Goal: Information Seeking & Learning: Learn about a topic

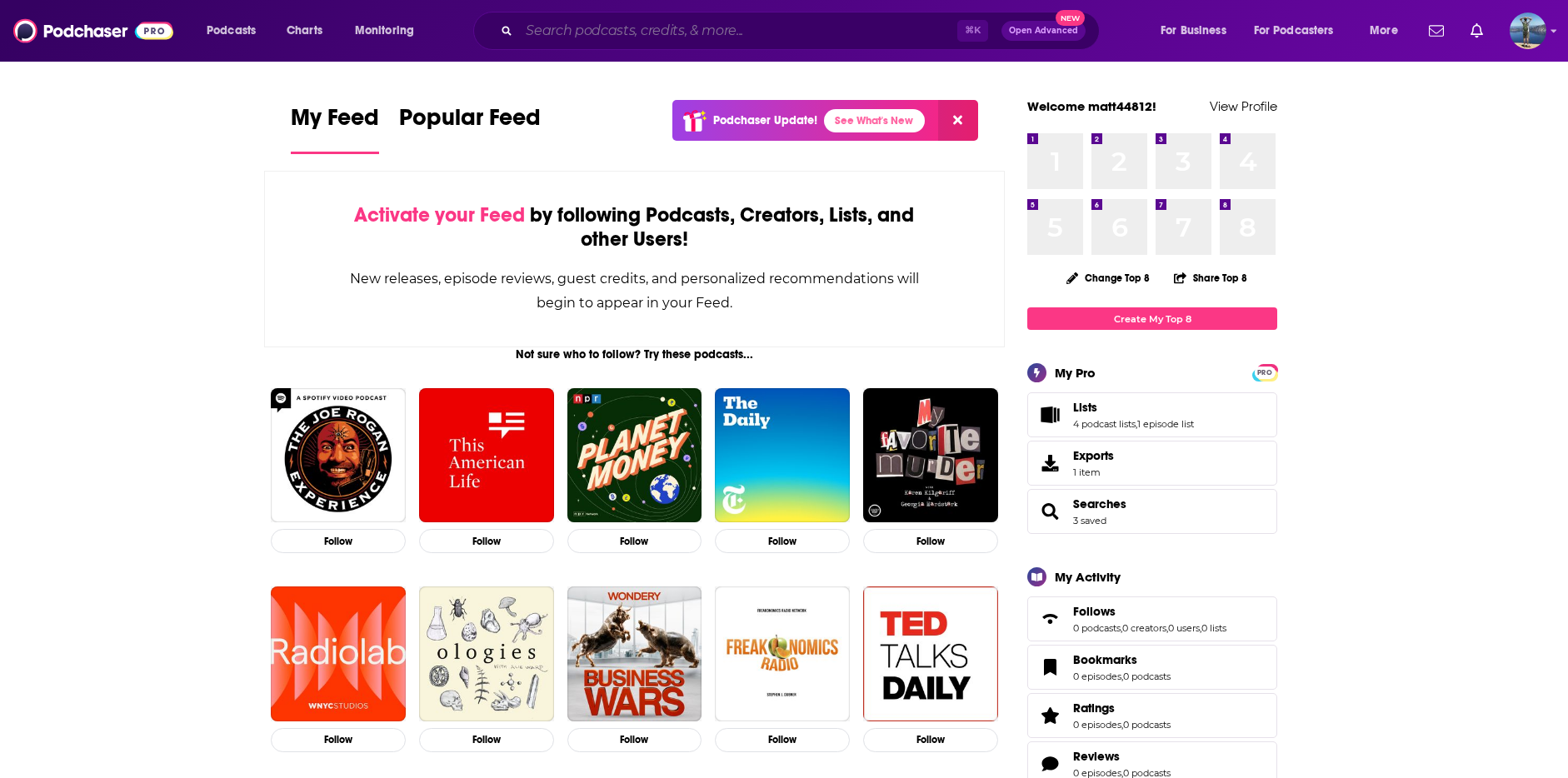
click at [759, 23] on input "Search podcasts, credits, & more..." at bounding box center [738, 30] width 438 height 27
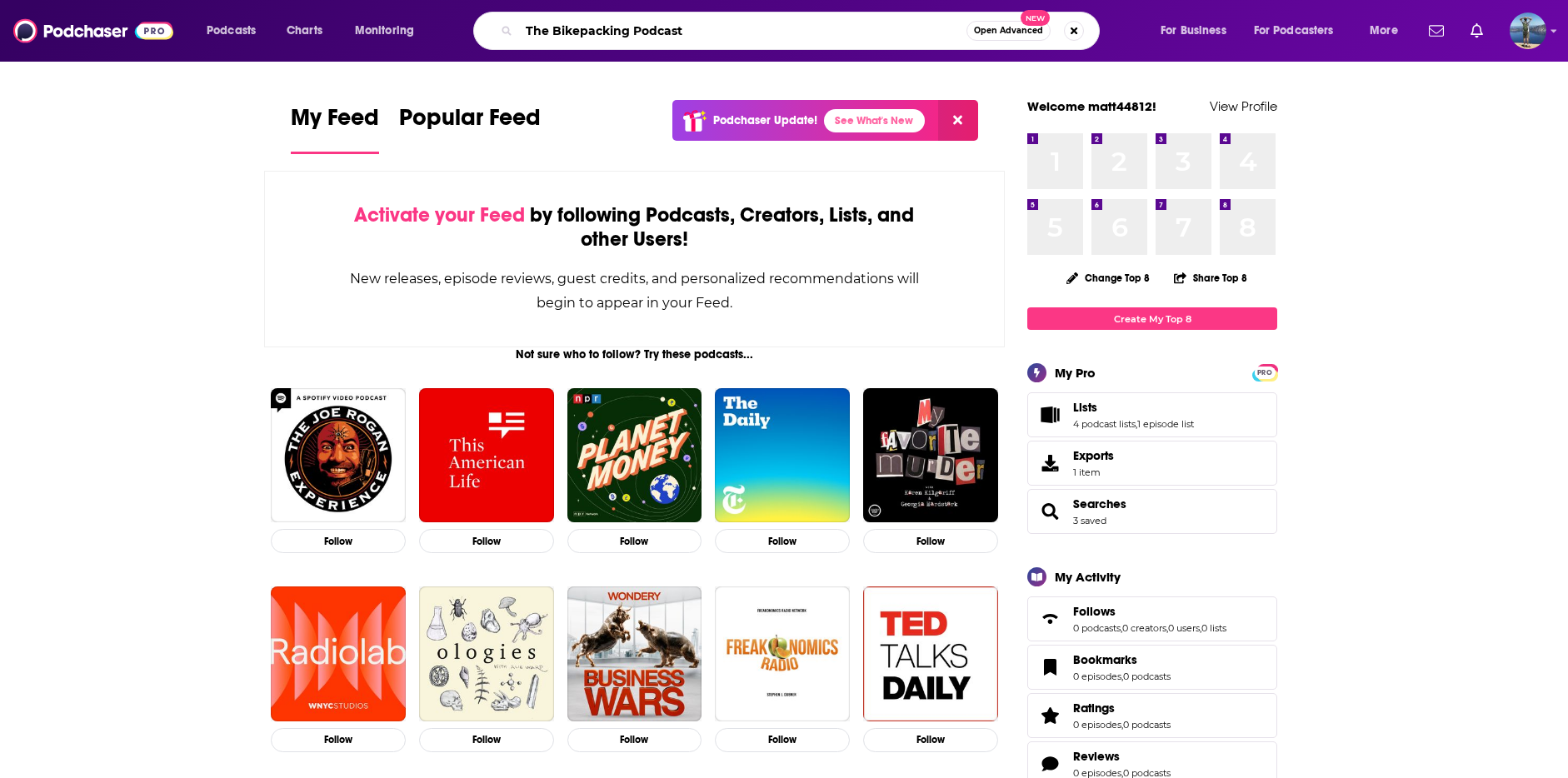
type input "The Bikepacking Podcast"
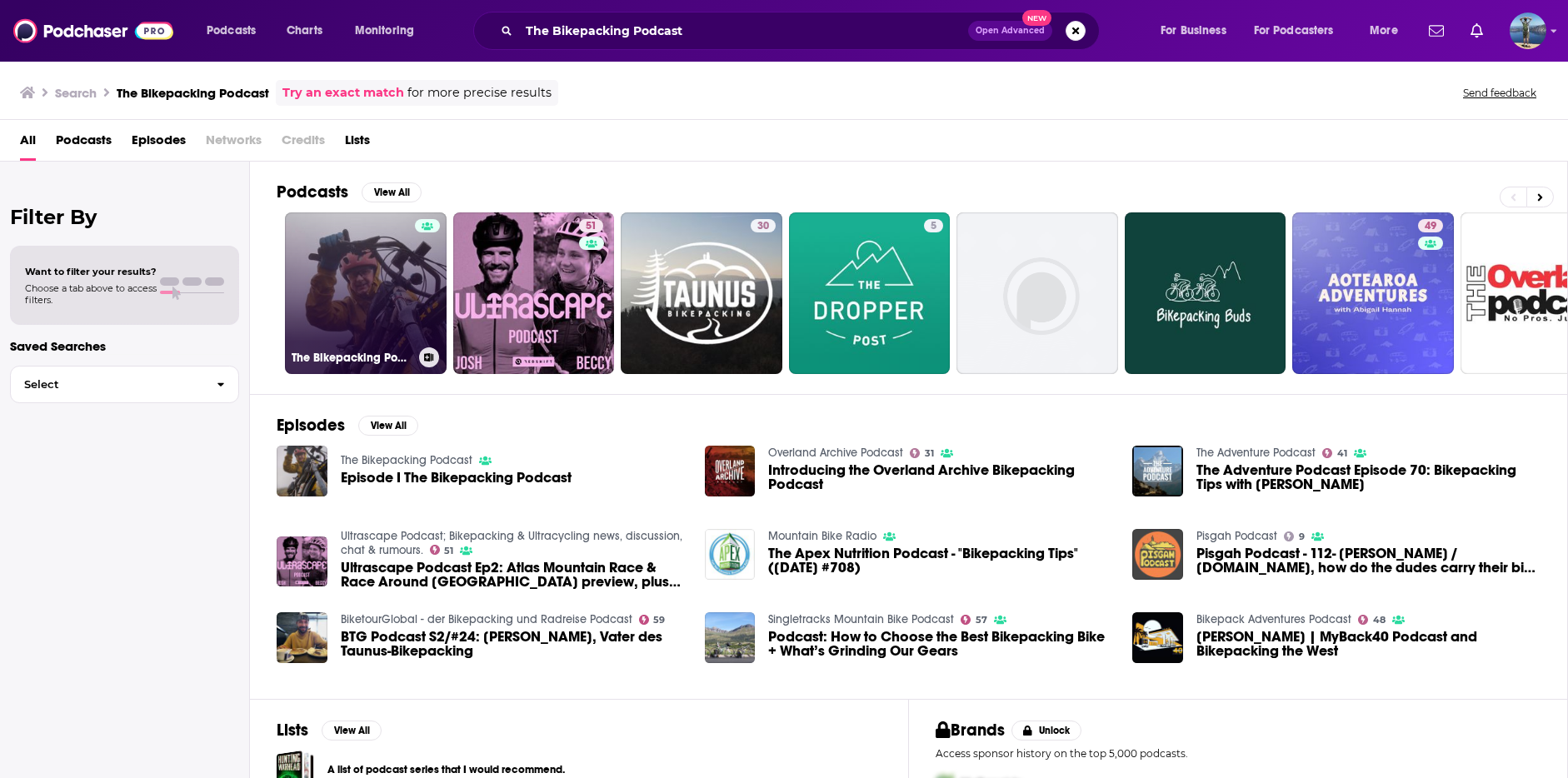
click at [366, 269] on link "The Bikepacking Podcast" at bounding box center [365, 293] width 162 height 162
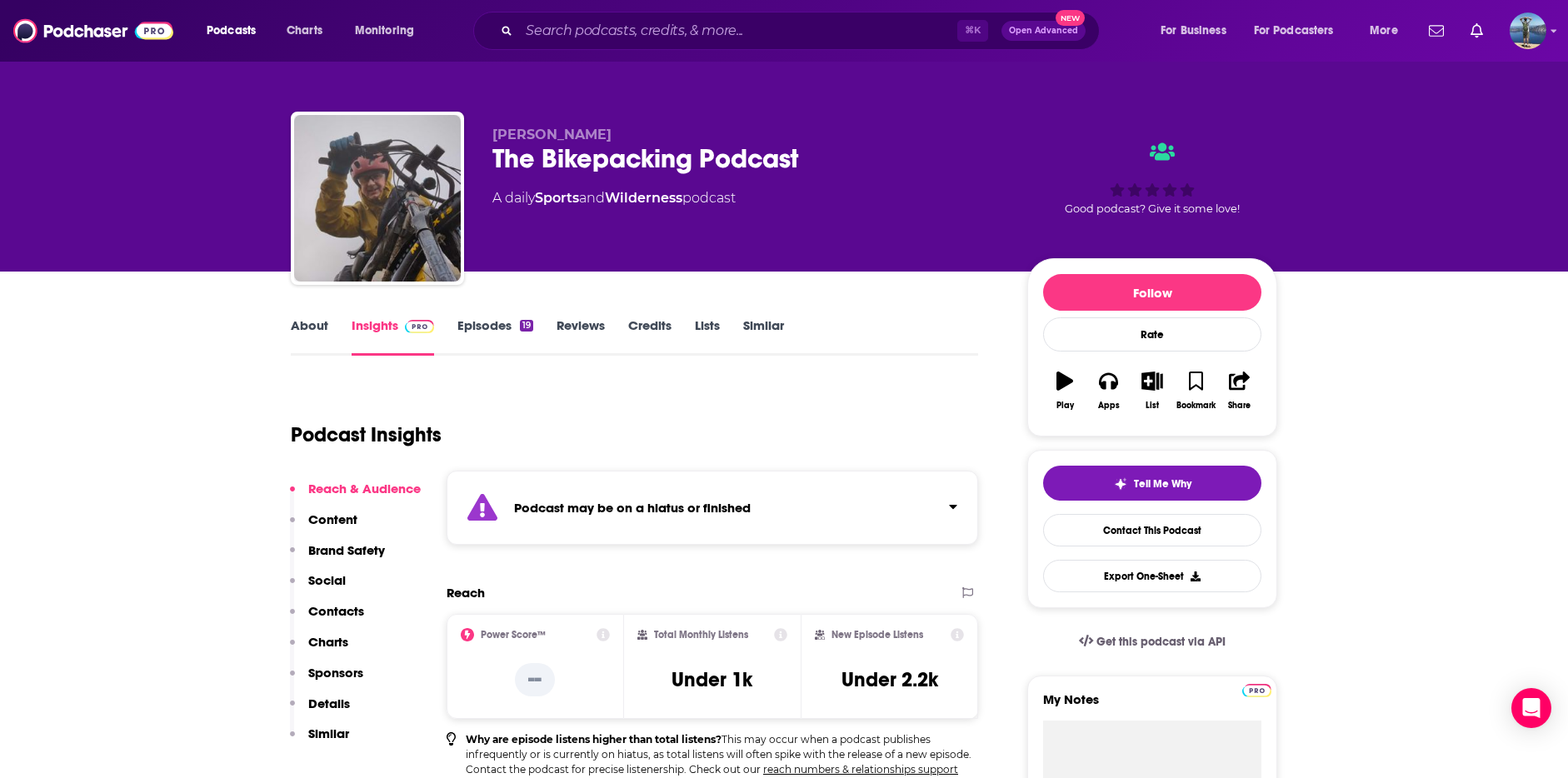
click at [492, 329] on link "Episodes 19" at bounding box center [496, 335] width 76 height 38
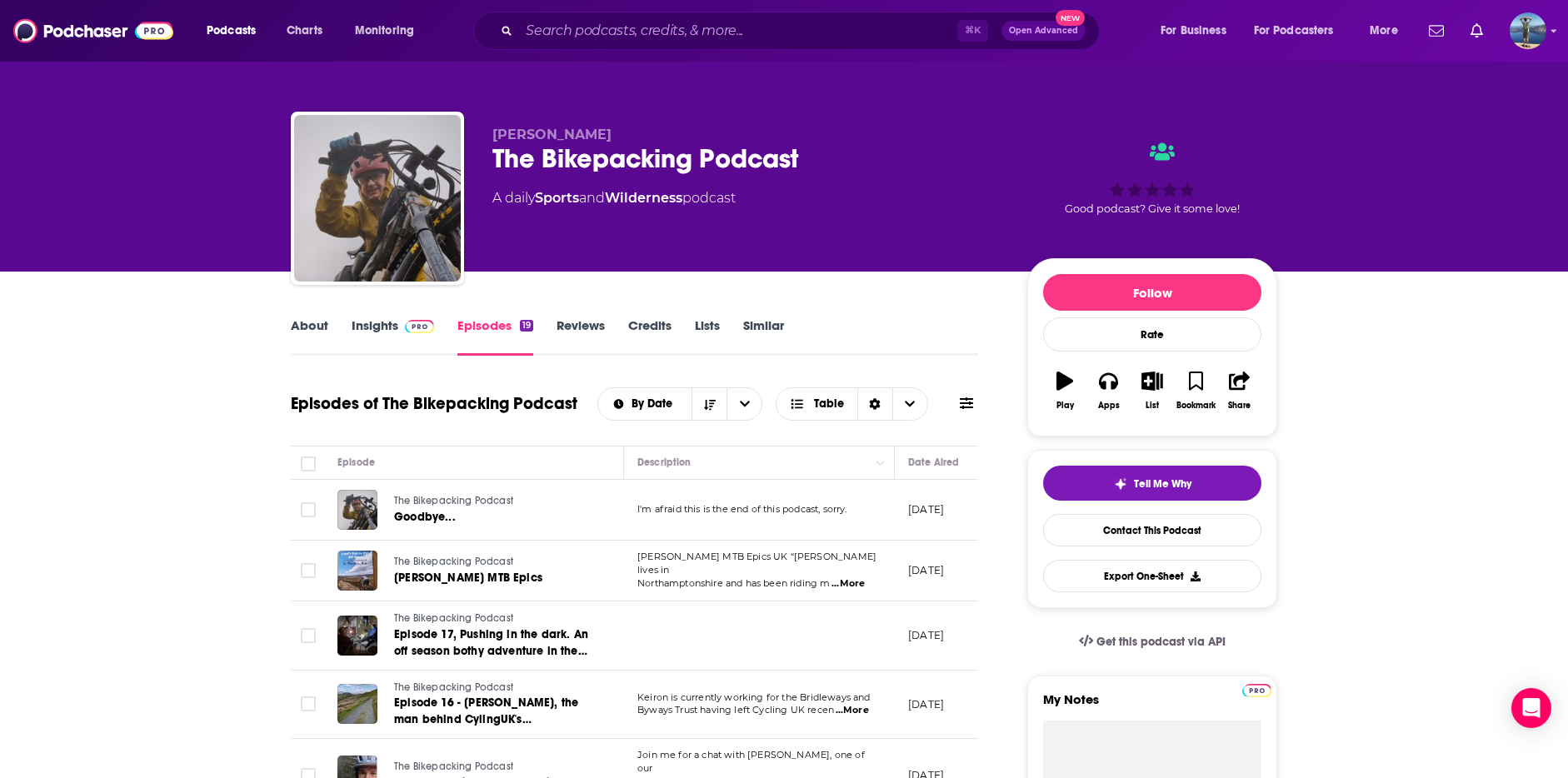
click at [399, 331] on span at bounding box center [416, 324] width 36 height 16
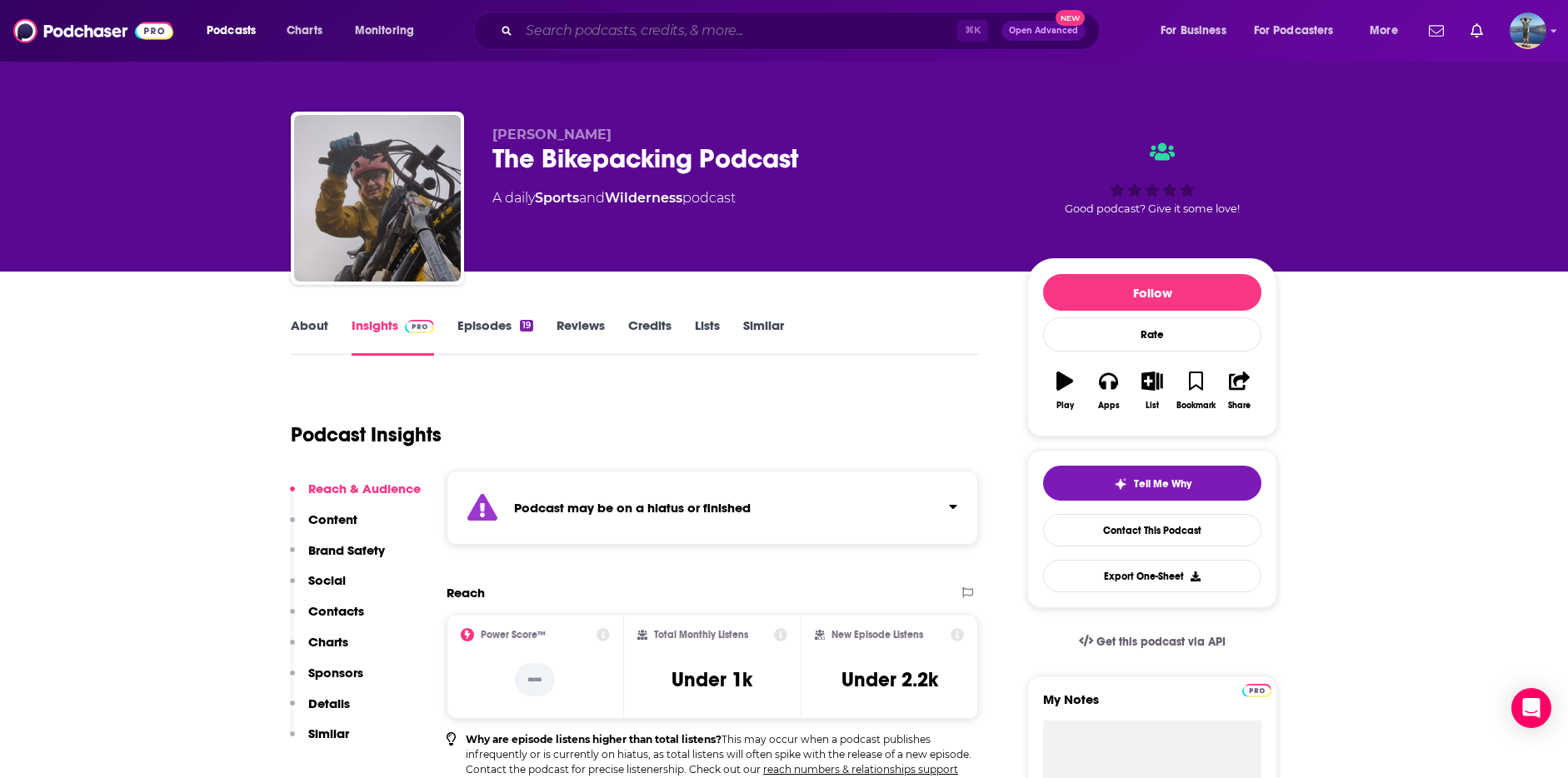
click at [660, 19] on input "Search podcasts, credits, & more..." at bounding box center [738, 30] width 438 height 27
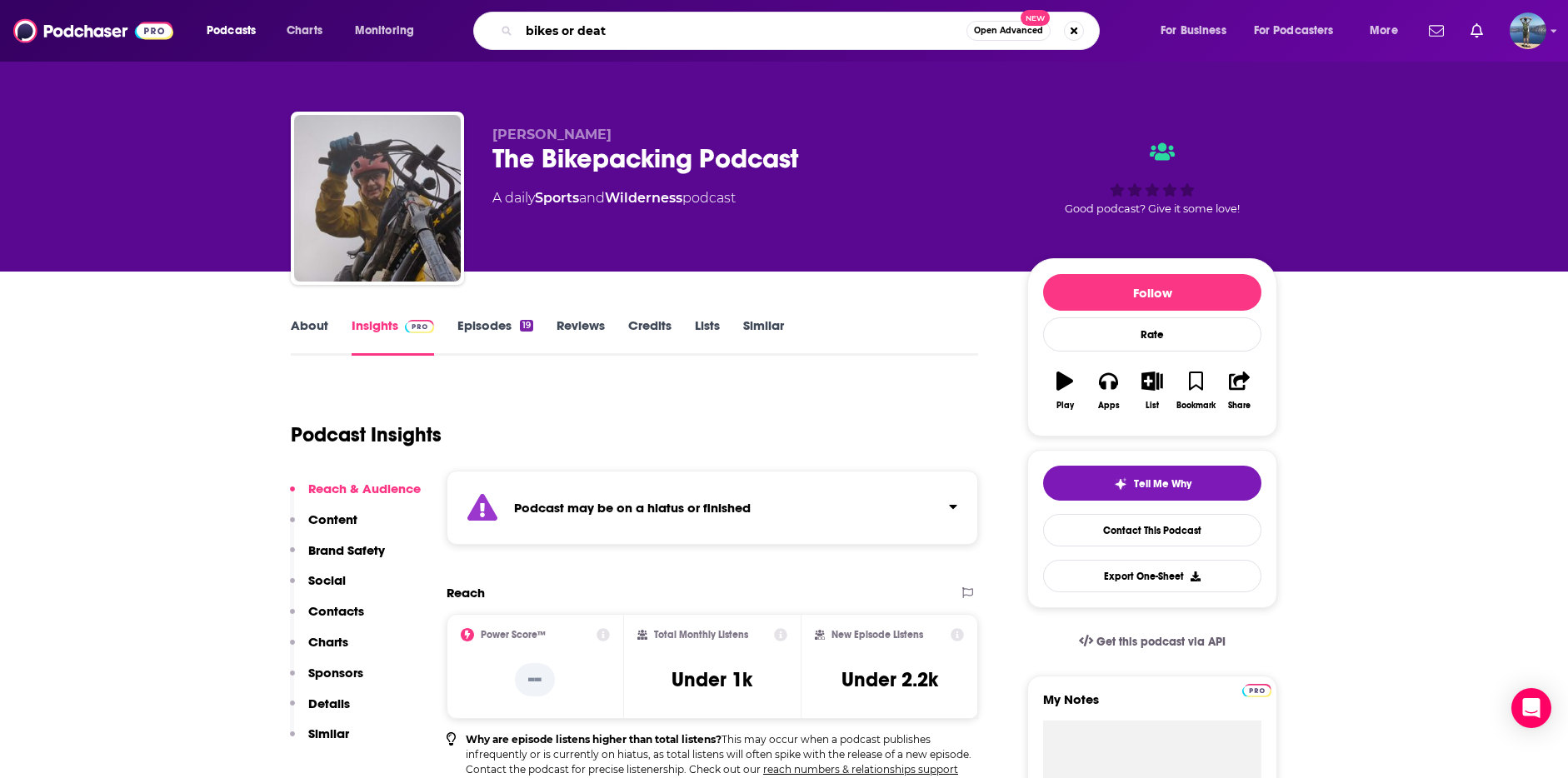
type input "bikes or death"
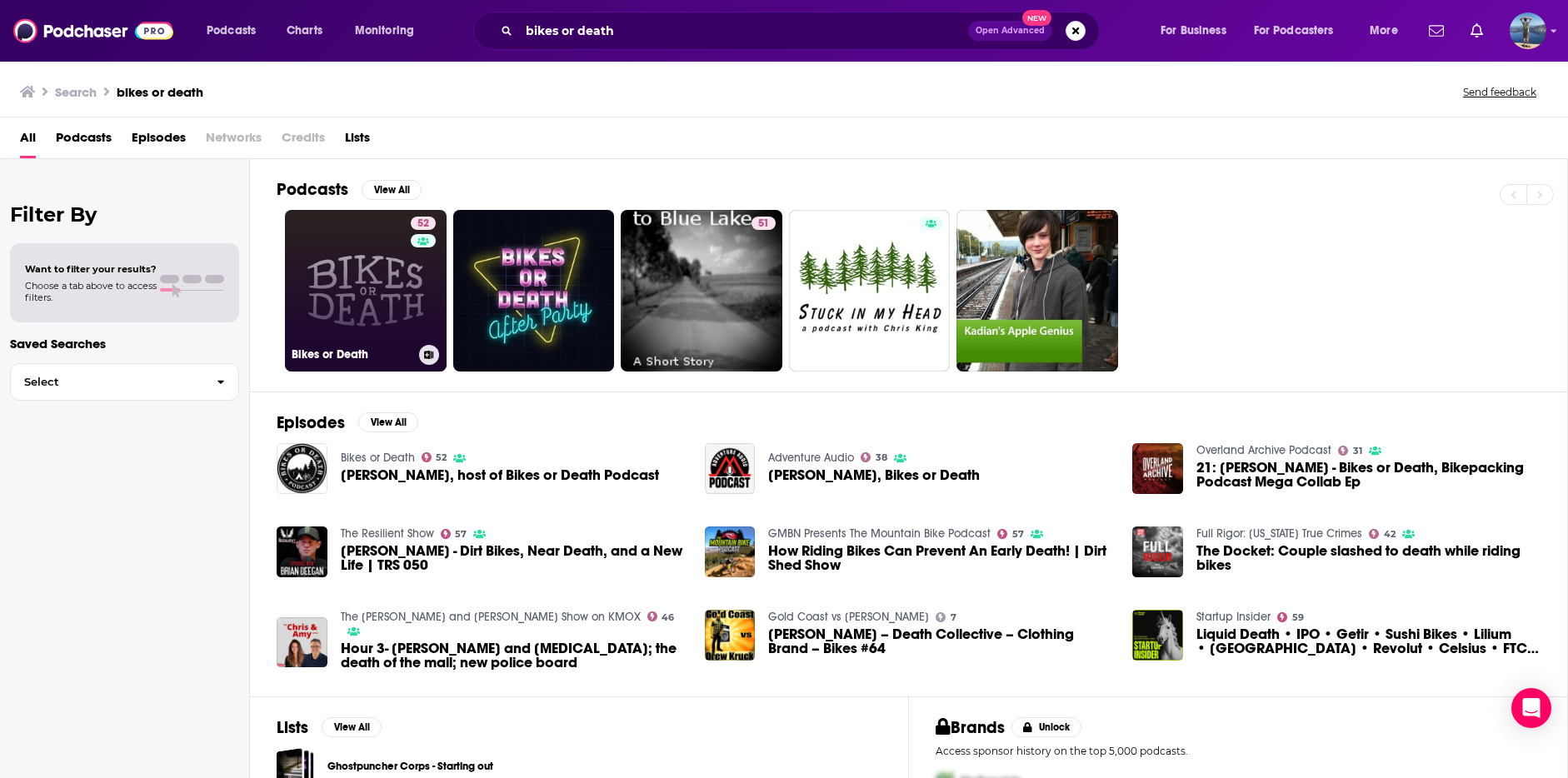
click at [337, 267] on link "52 Bikes or Death" at bounding box center [365, 290] width 162 height 162
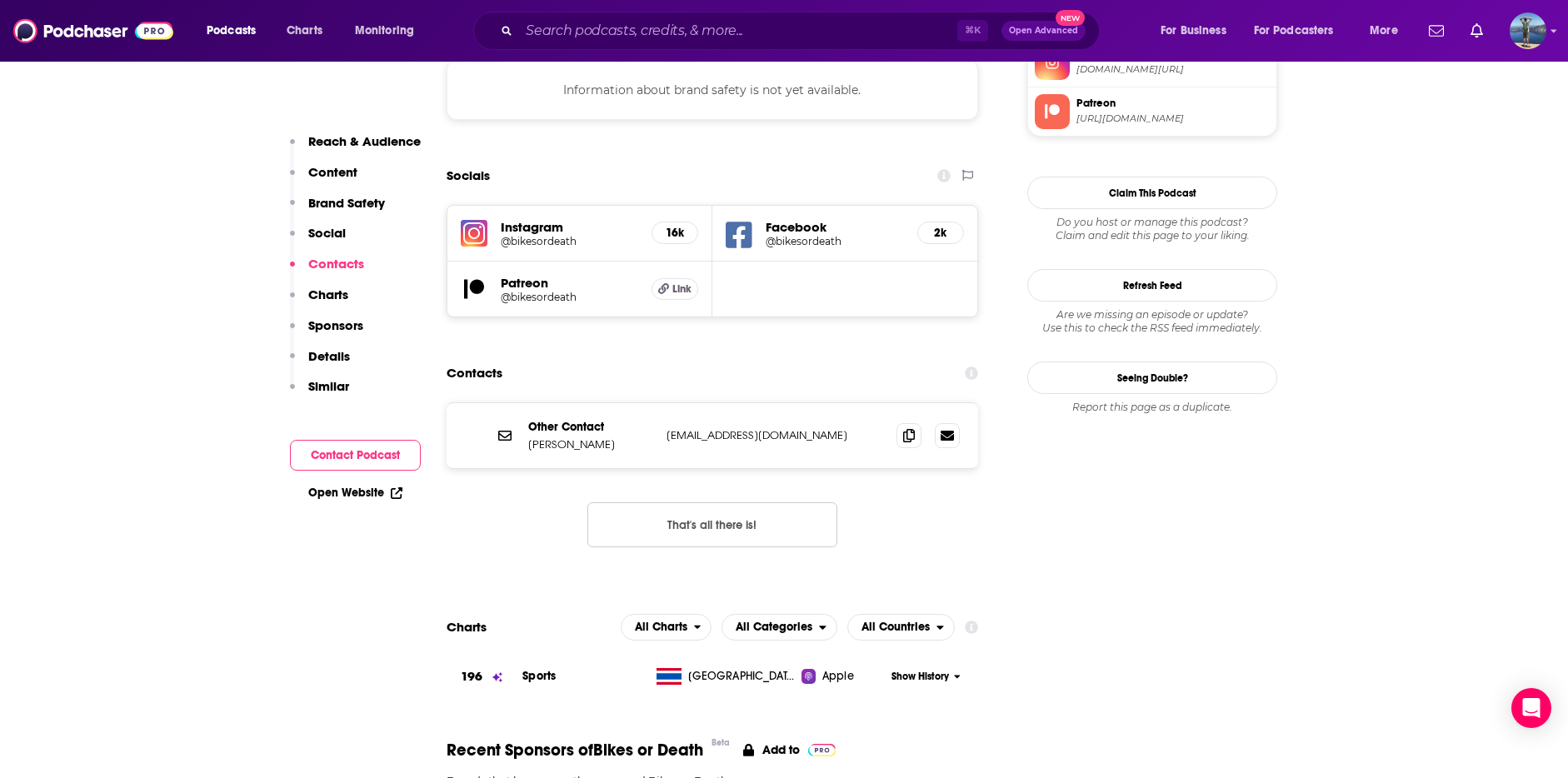
scroll to position [1541, 0]
